Goal: Task Accomplishment & Management: Manage account settings

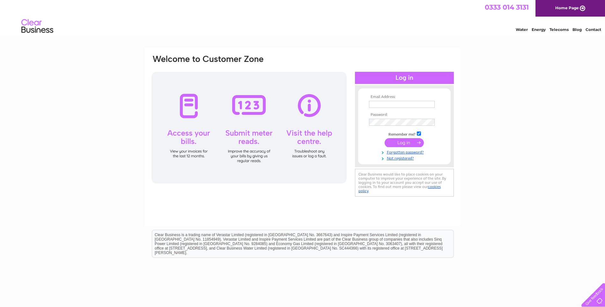
type input "duns.finance@greenvale.co.uk"
click at [405, 141] on input "submit" at bounding box center [404, 142] width 39 height 9
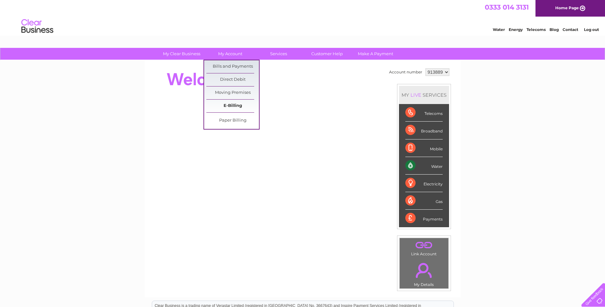
click at [232, 105] on link "E-Billing" at bounding box center [232, 105] width 53 height 13
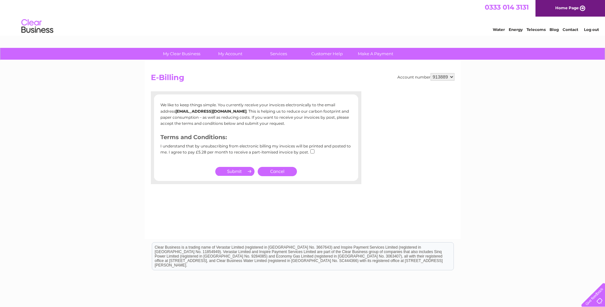
click at [497, 29] on link "Water" at bounding box center [499, 29] width 12 height 5
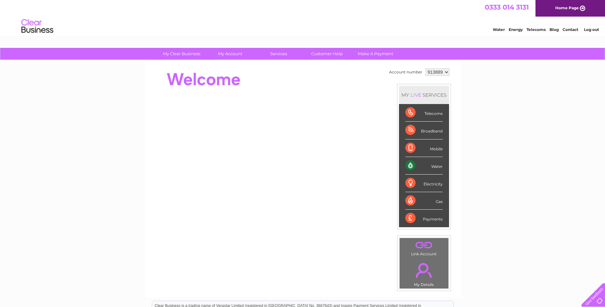
click at [436, 166] on div "Water" at bounding box center [423, 166] width 37 height 18
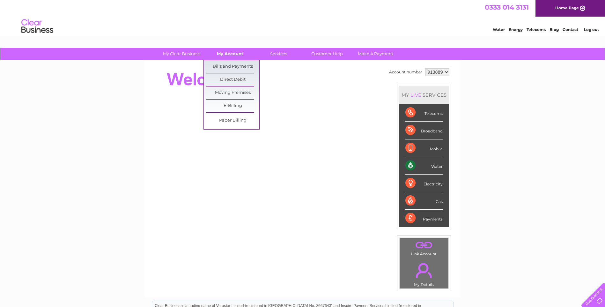
click at [234, 56] on link "My Account" at bounding box center [230, 54] width 53 height 12
click at [231, 64] on link "Bills and Payments" at bounding box center [232, 66] width 53 height 13
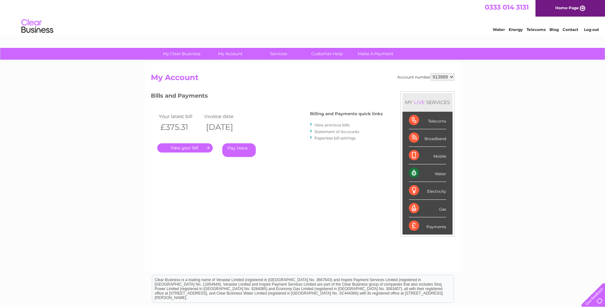
click at [193, 149] on link "." at bounding box center [184, 147] width 55 height 9
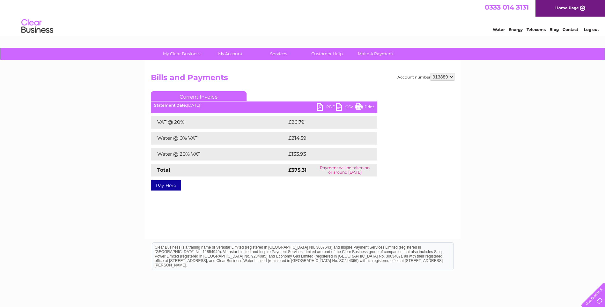
click at [324, 106] on link "PDF" at bounding box center [326, 107] width 19 height 9
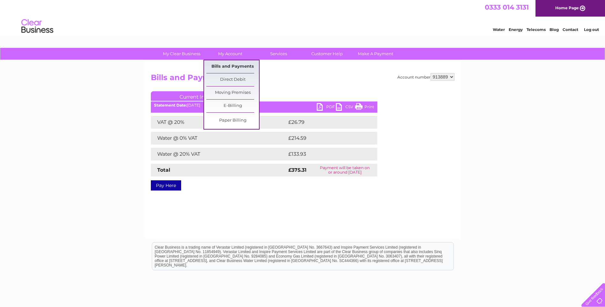
click at [229, 66] on link "Bills and Payments" at bounding box center [232, 66] width 53 height 13
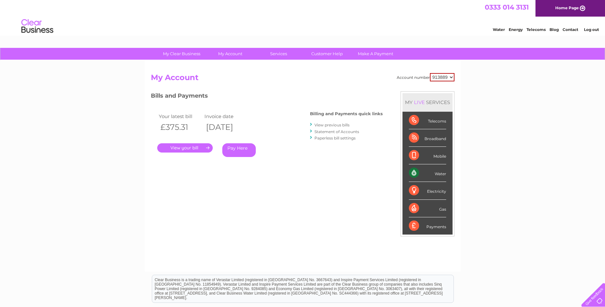
click at [336, 125] on link "View previous bills" at bounding box center [331, 124] width 35 height 5
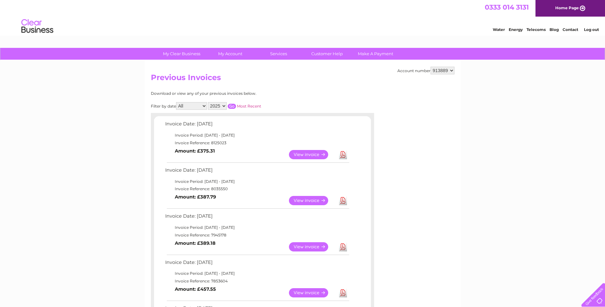
click at [317, 200] on link "View" at bounding box center [312, 200] width 47 height 9
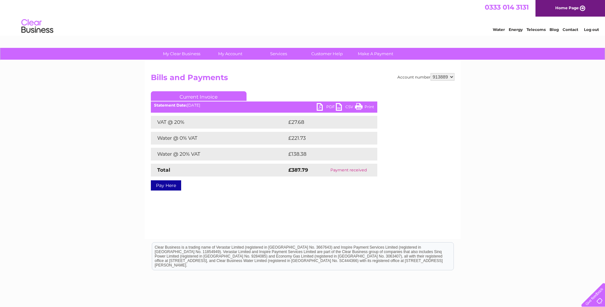
click at [326, 108] on link "PDF" at bounding box center [326, 107] width 19 height 9
